Goal: Communication & Community: Share content

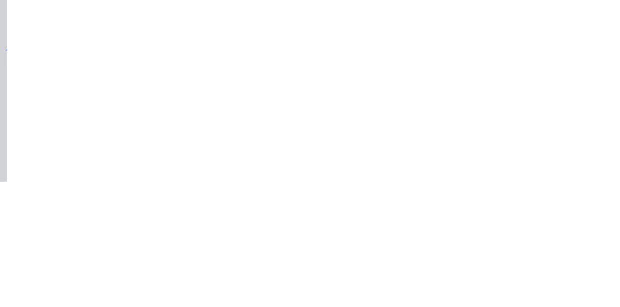
click at [128, 81] on button "Collaborate" at bounding box center [82, 85] width 92 height 24
click at [436, 285] on div at bounding box center [311, 280] width 249 height 10
click at [545, 287] on button "Send" at bounding box center [526, 280] width 38 height 15
click at [518, 53] on button "Close" at bounding box center [500, 54] width 35 height 16
